Goal: Task Accomplishment & Management: Complete application form

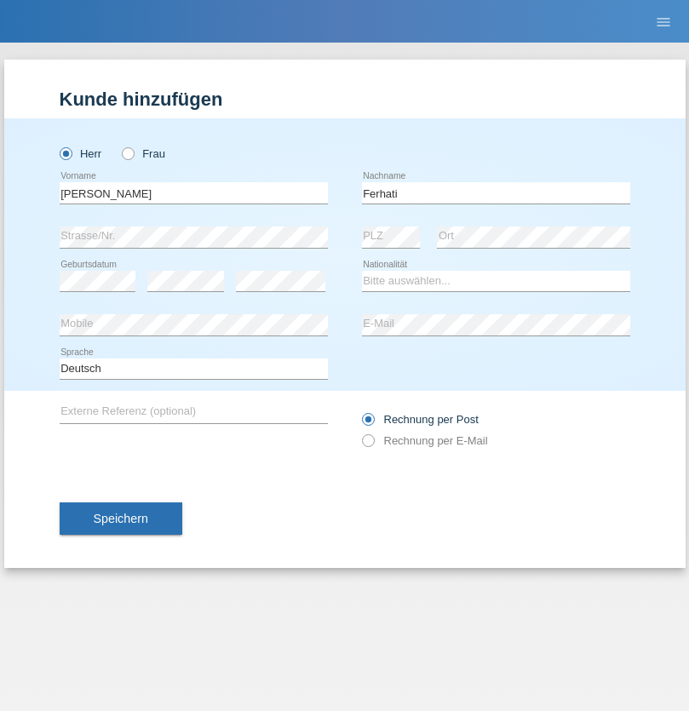
type input "Ferhati"
select select "DE"
select select "C"
select select "14"
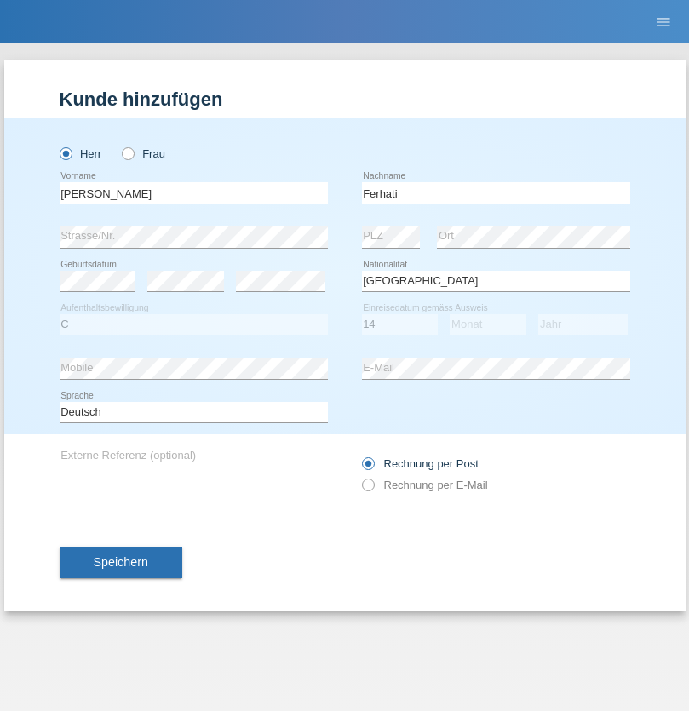
select select "02"
select select "2021"
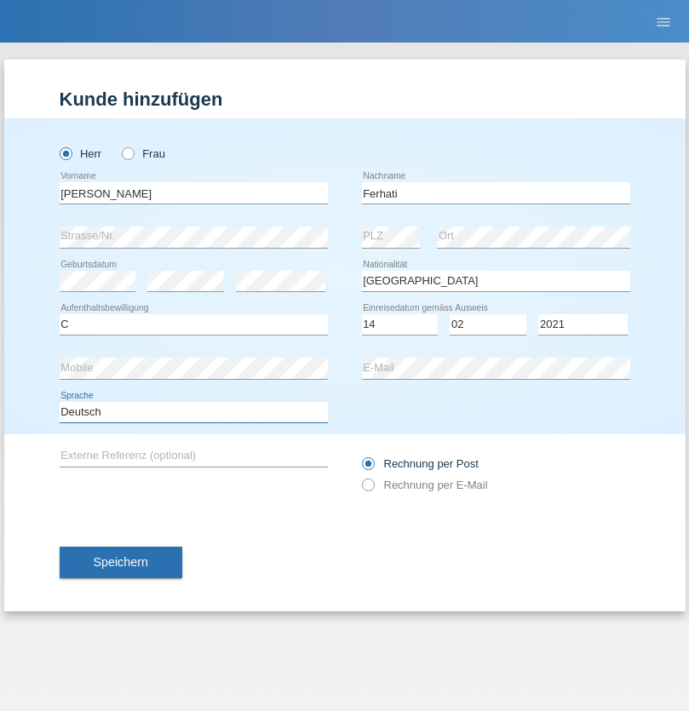
select select "en"
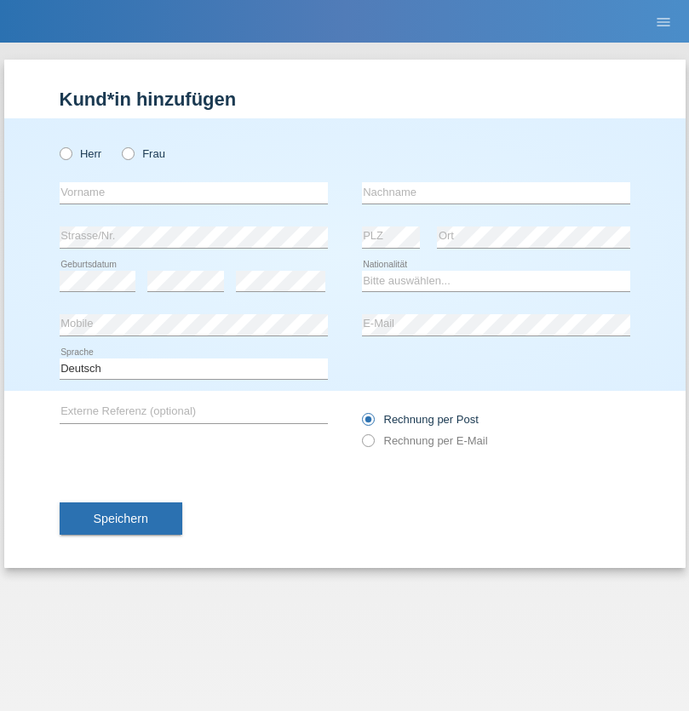
radio input "true"
click at [193, 193] on input "text" at bounding box center [194, 192] width 268 height 21
type input "firat"
click at [496, 193] on input "text" at bounding box center [496, 192] width 268 height 21
type input "kara"
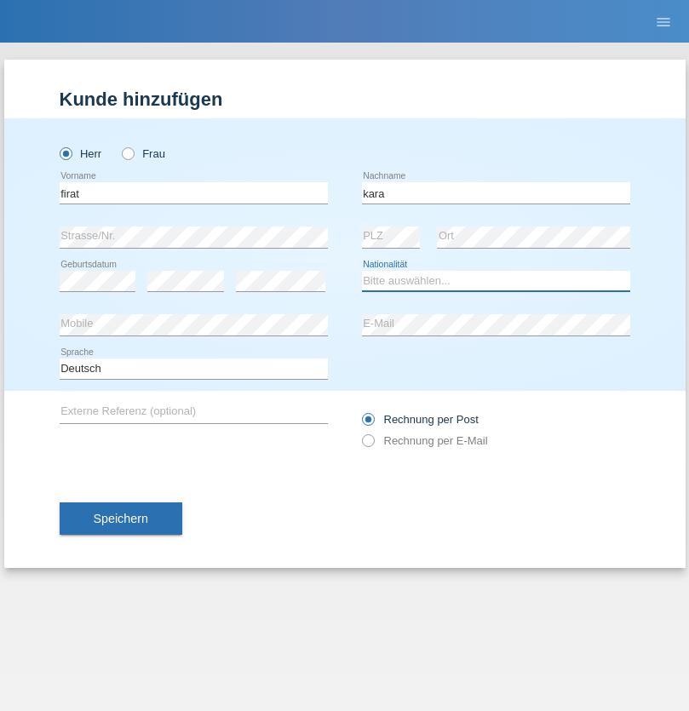
select select "CH"
radio input "true"
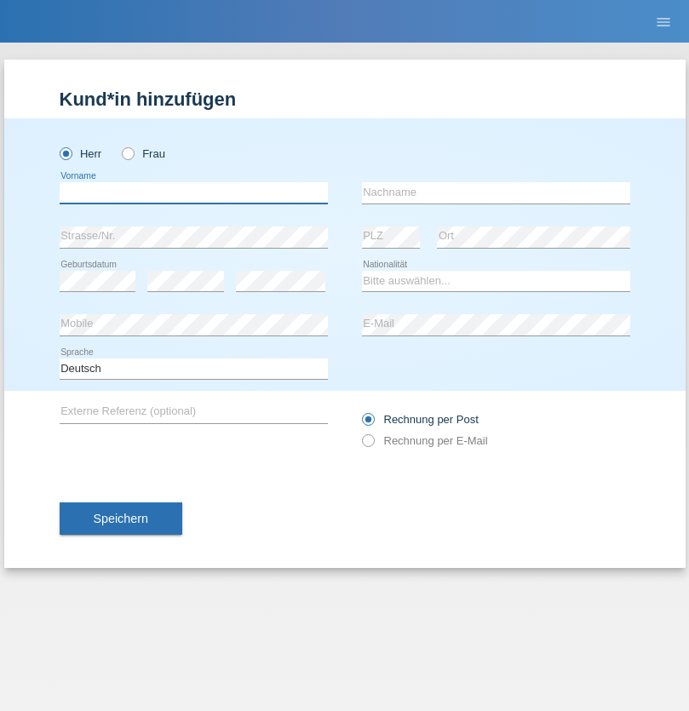
click at [193, 193] on input "text" at bounding box center [194, 192] width 268 height 21
type input "Bogdan"
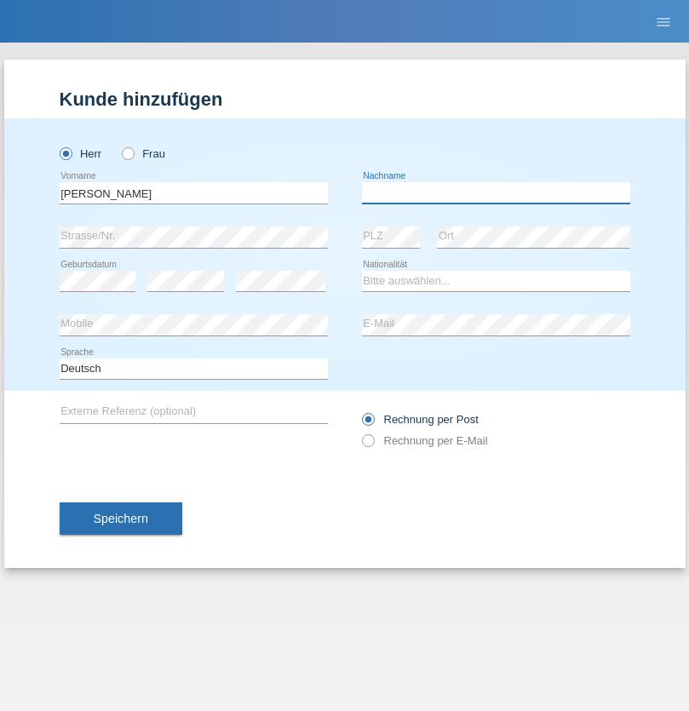
click at [496, 193] on input "text" at bounding box center [496, 192] width 268 height 21
type input "Cristian"
select select "RO"
select select "C"
select select "11"
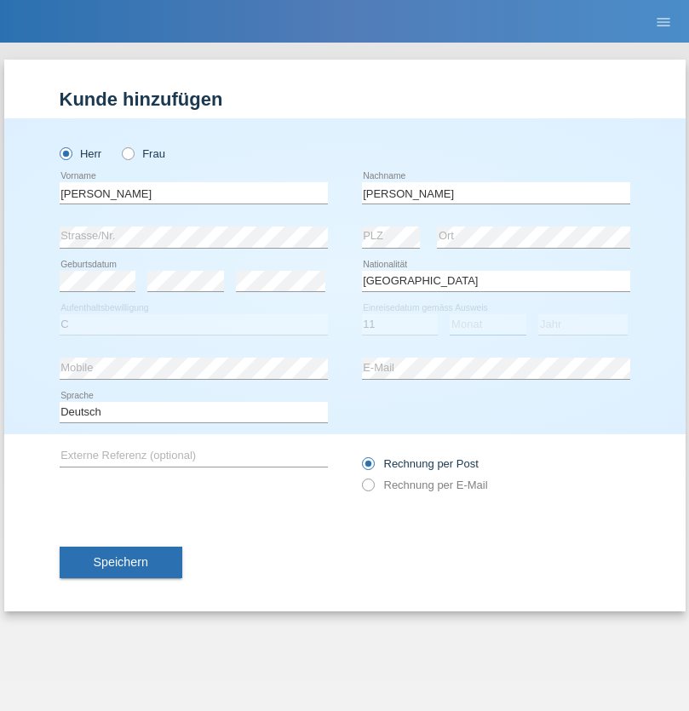
select select "02"
select select "2011"
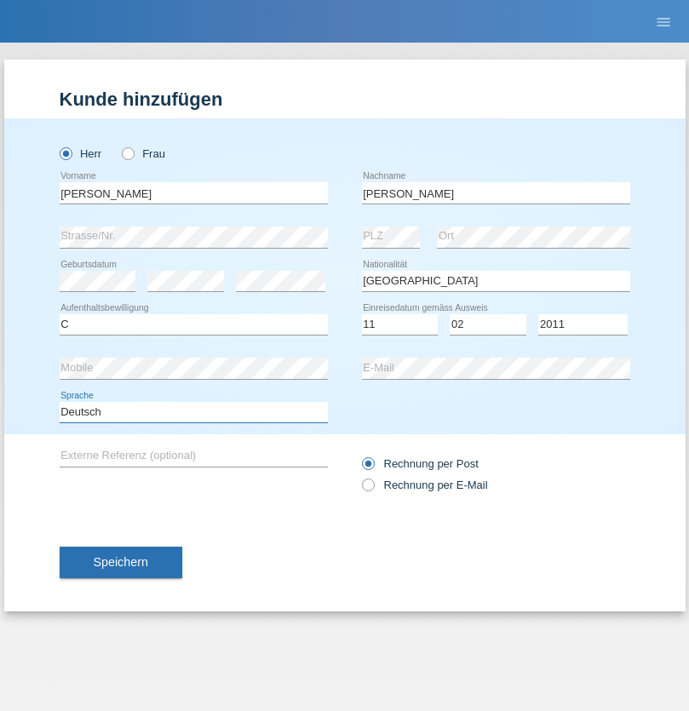
select select "en"
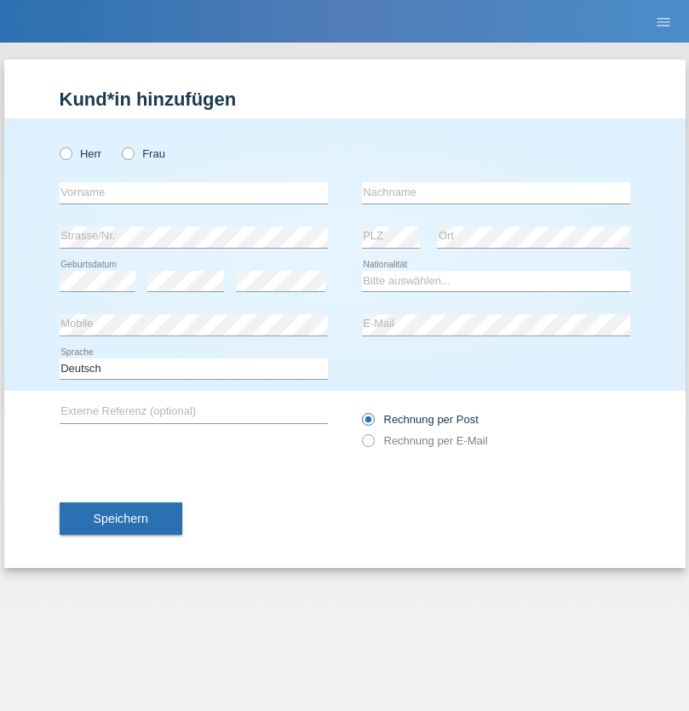
radio input "true"
click at [193, 193] on input "text" at bounding box center [194, 192] width 268 height 21
type input "Hasan"
click at [496, 193] on input "text" at bounding box center [496, 192] width 268 height 21
type input "Ymeri"
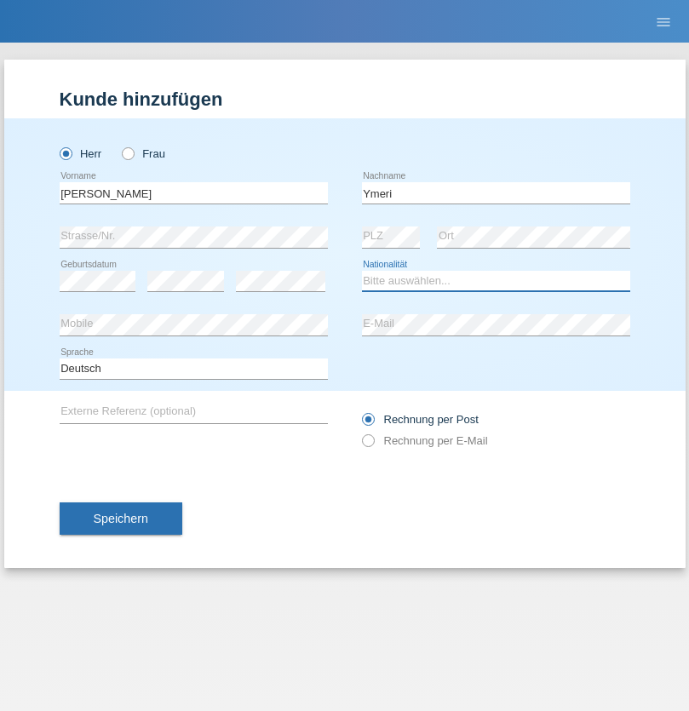
select select "XK"
select select "C"
select select "21"
select select "03"
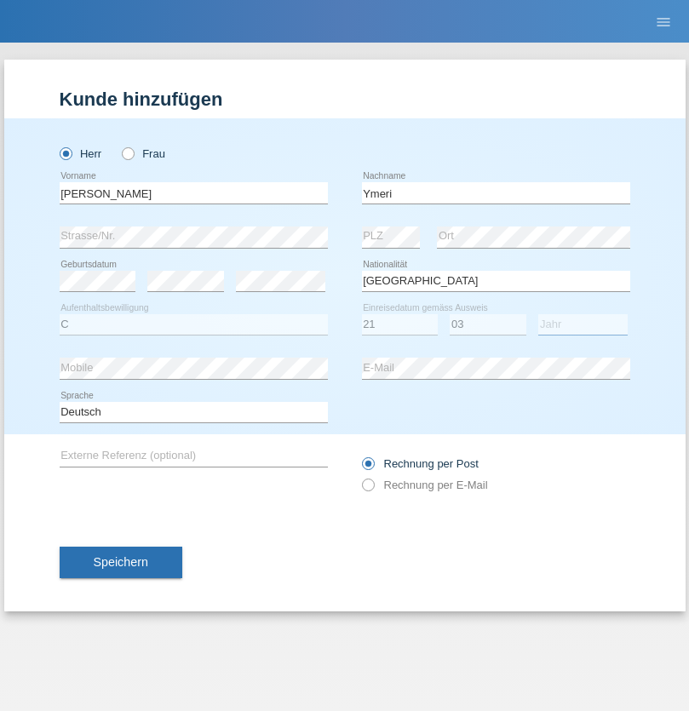
select select "1991"
